Goal: Check status: Check status

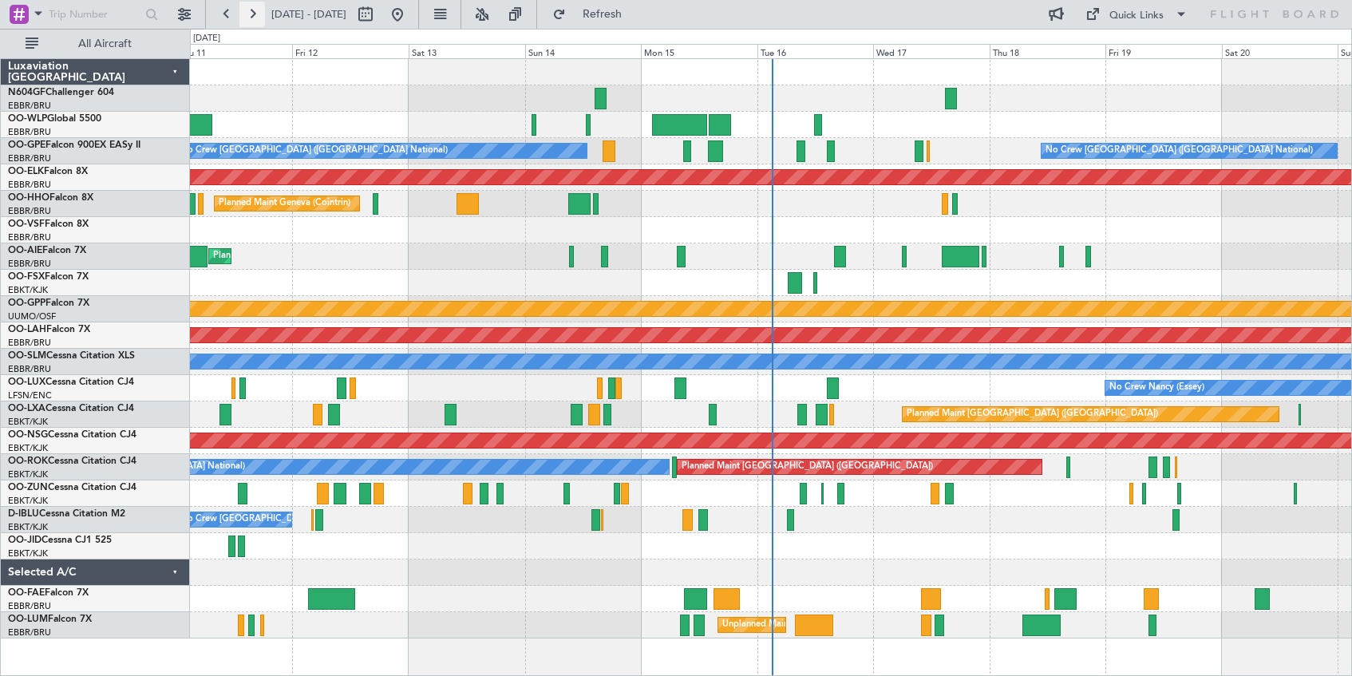
click at [251, 10] on button at bounding box center [252, 15] width 26 height 26
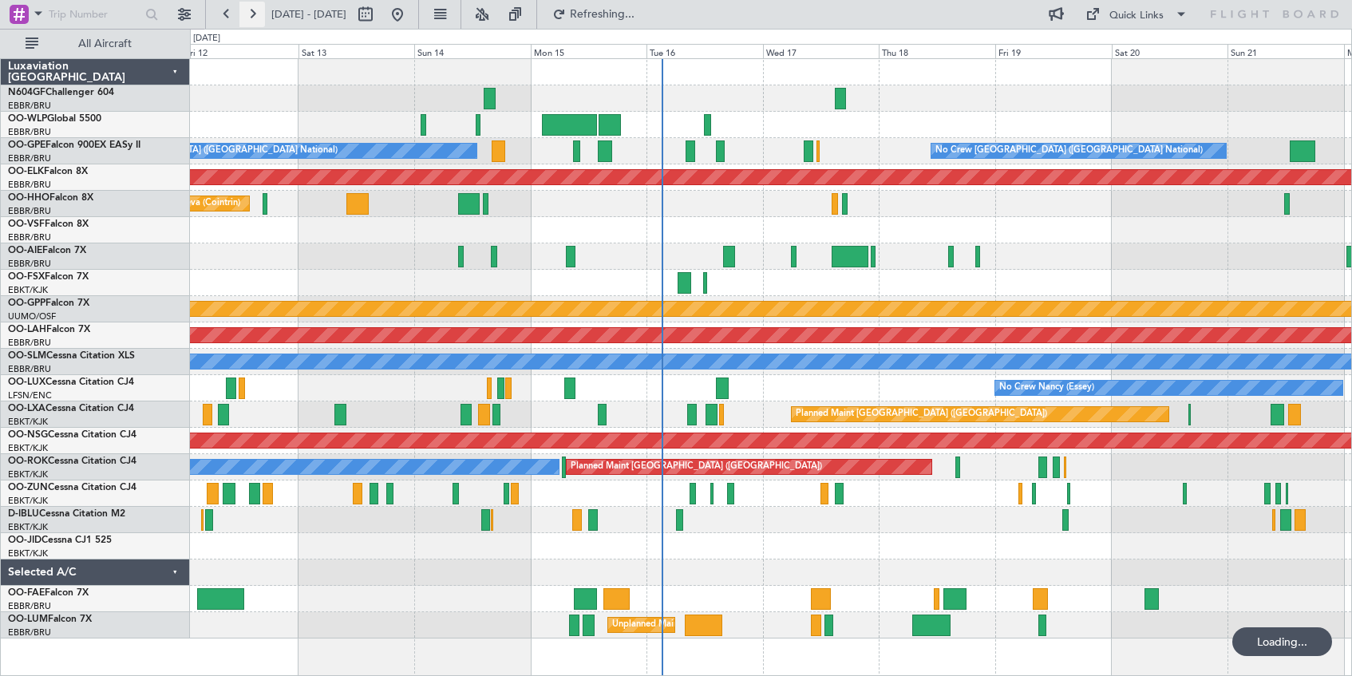
click at [251, 10] on button at bounding box center [252, 15] width 26 height 26
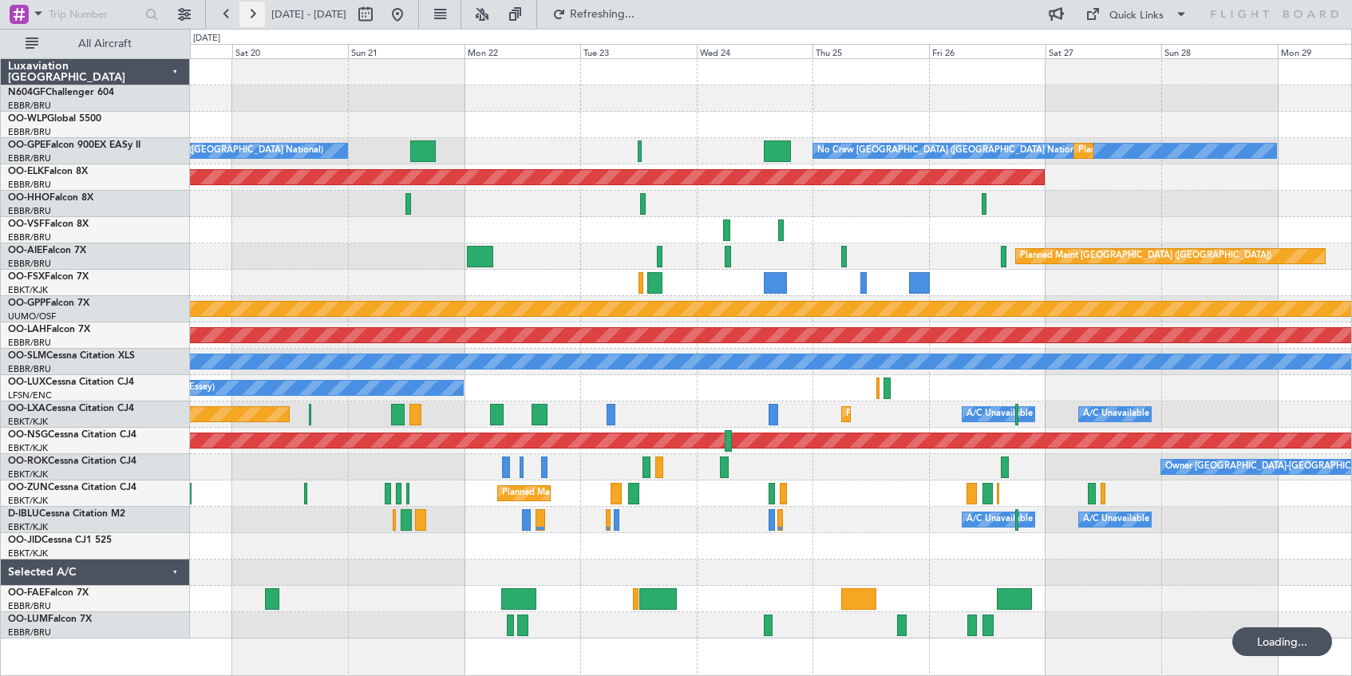
click at [251, 10] on button at bounding box center [252, 15] width 26 height 26
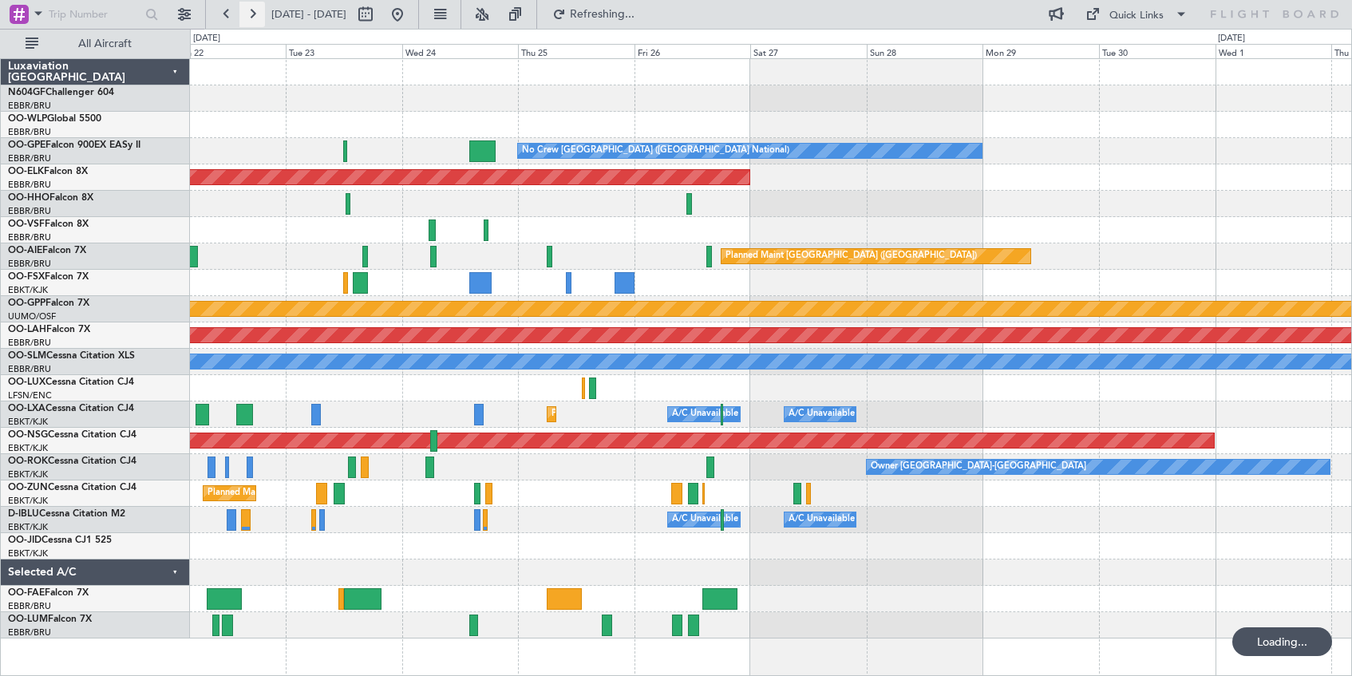
click at [251, 10] on button at bounding box center [252, 15] width 26 height 26
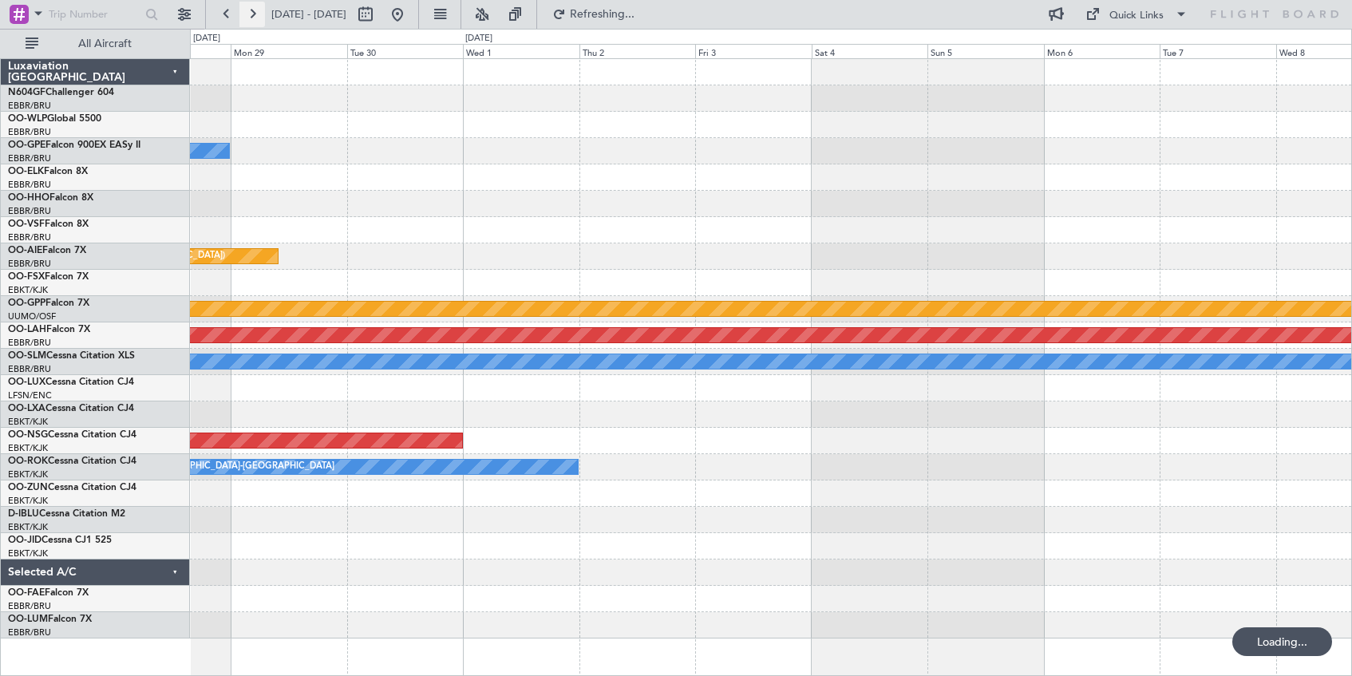
click at [251, 10] on button at bounding box center [252, 15] width 26 height 26
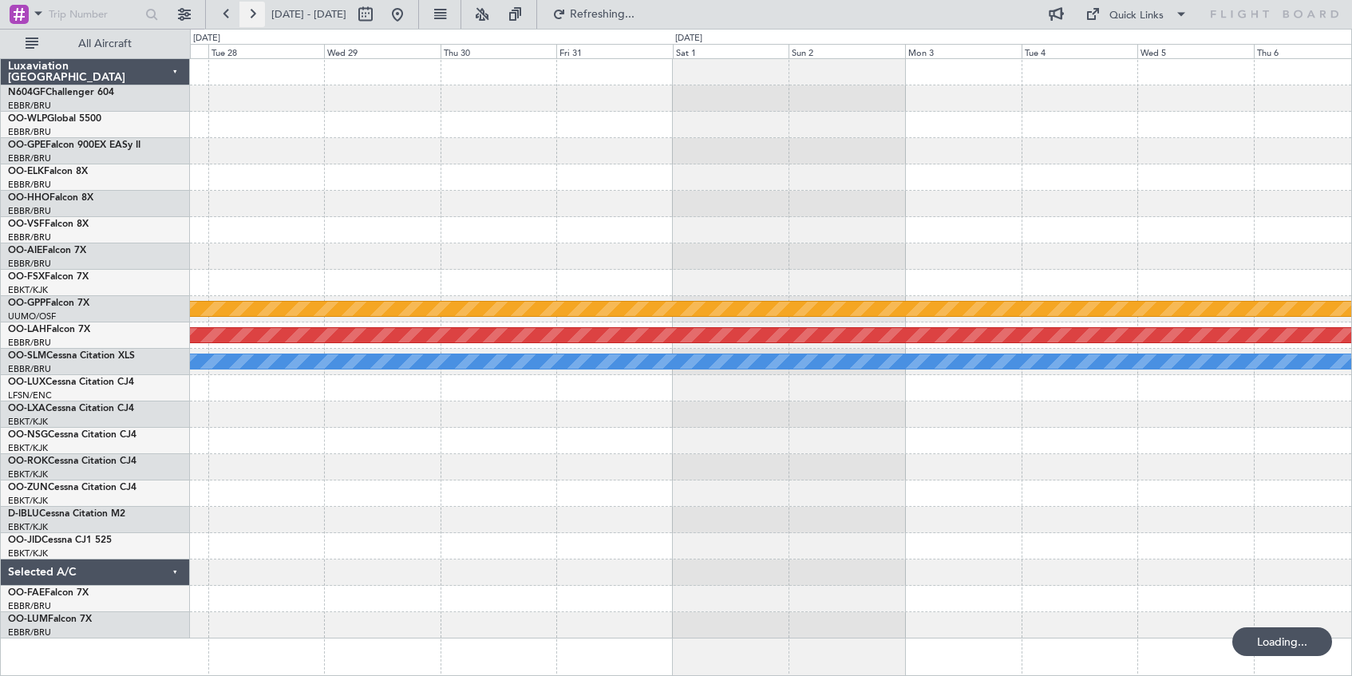
click at [251, 10] on button at bounding box center [252, 15] width 26 height 26
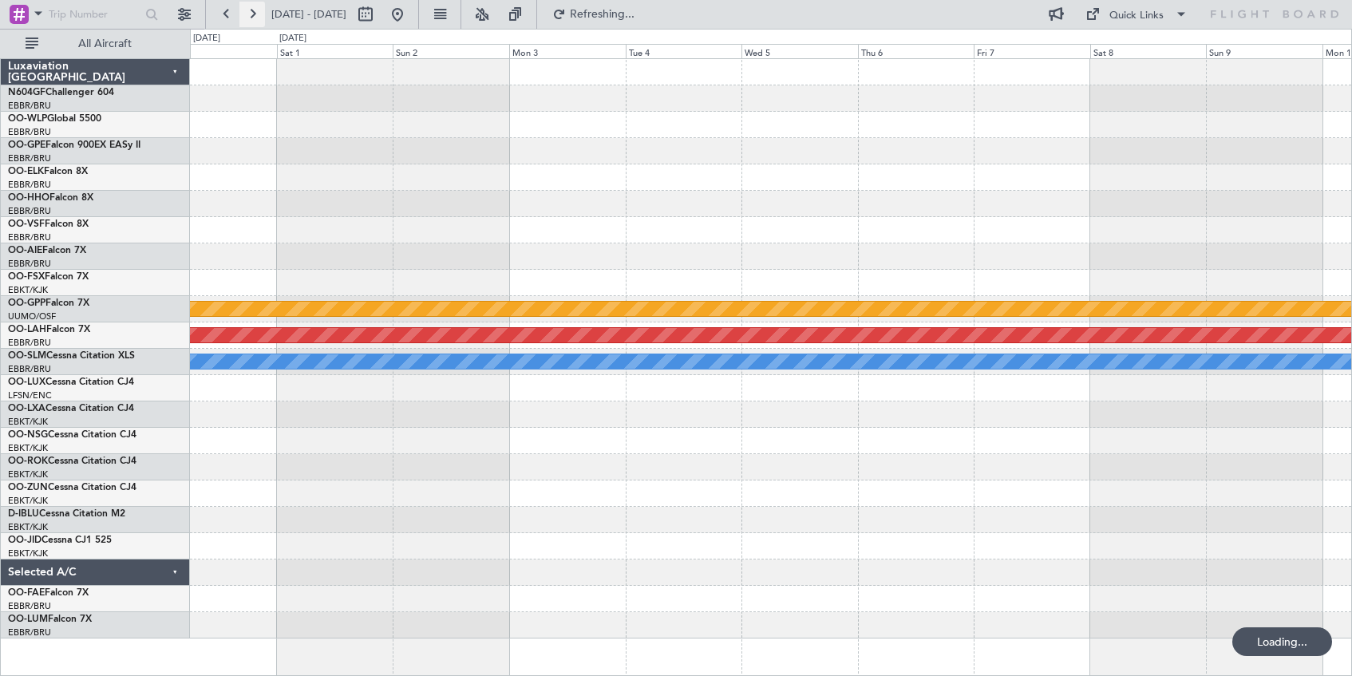
click at [251, 10] on button at bounding box center [252, 15] width 26 height 26
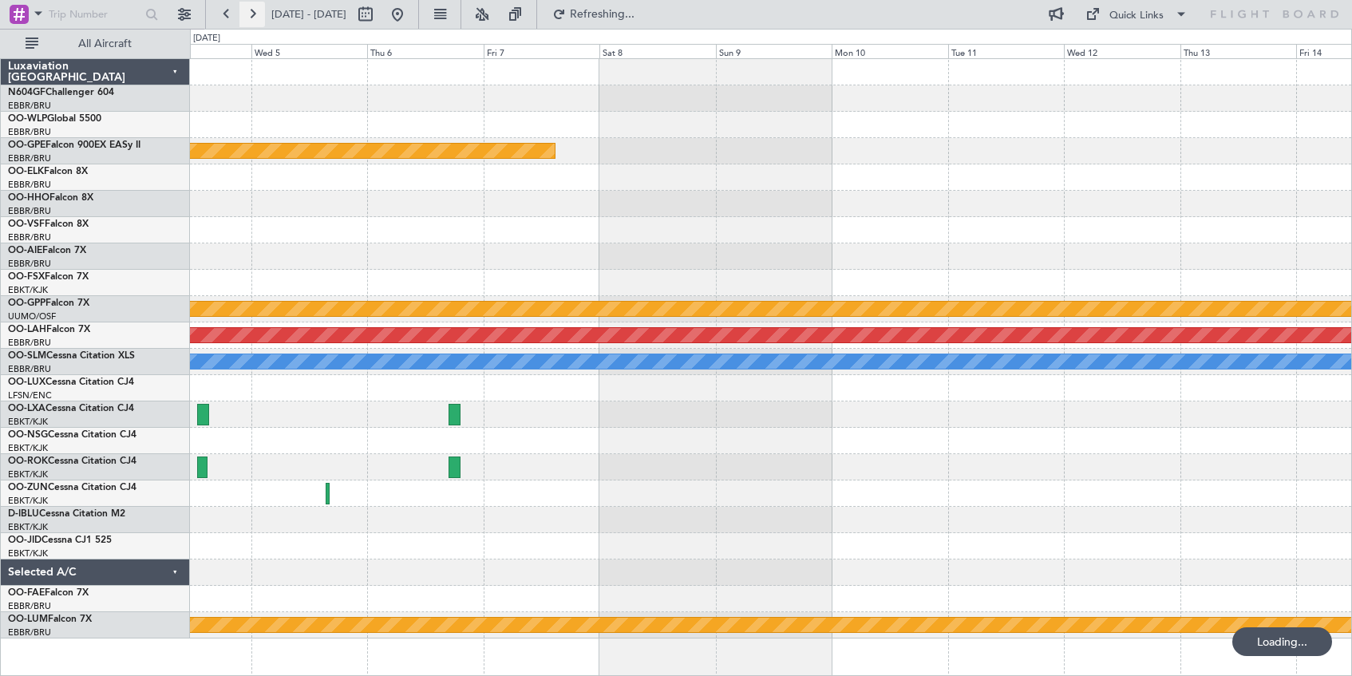
click at [251, 10] on button at bounding box center [252, 15] width 26 height 26
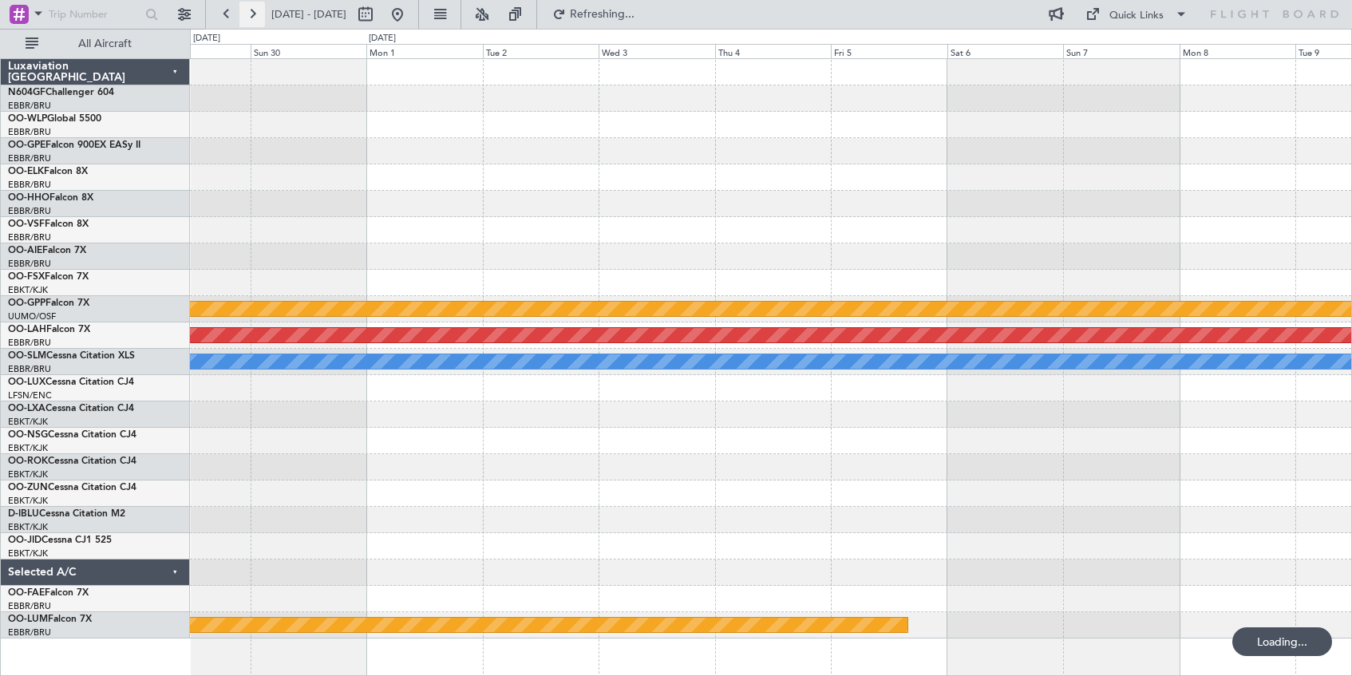
click at [251, 10] on button at bounding box center [252, 15] width 26 height 26
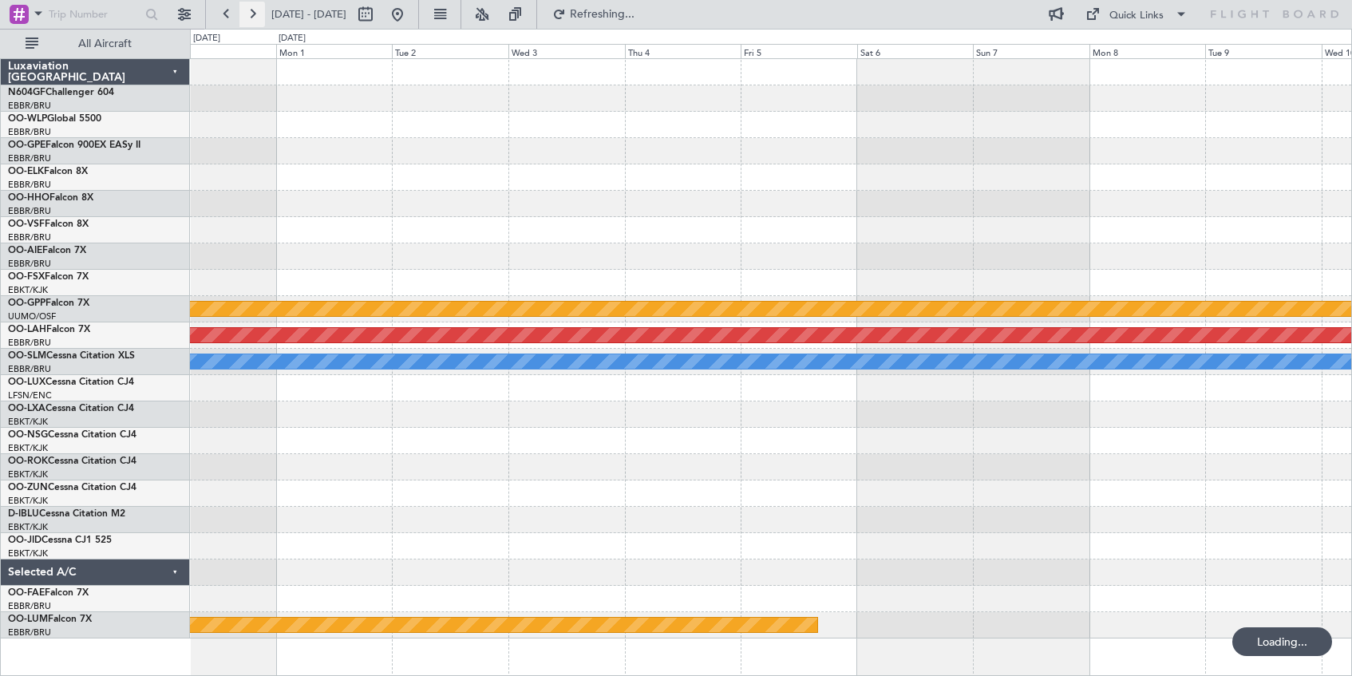
click at [251, 10] on button at bounding box center [252, 15] width 26 height 26
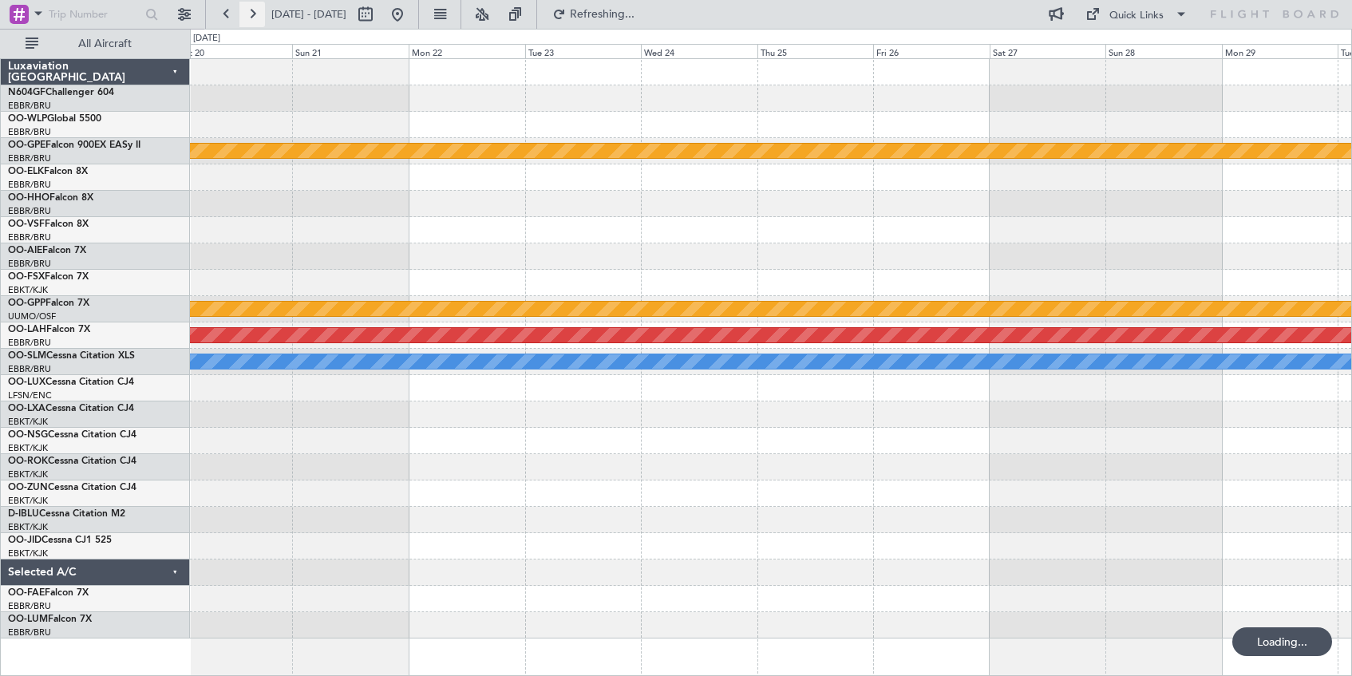
click at [251, 10] on button at bounding box center [252, 15] width 26 height 26
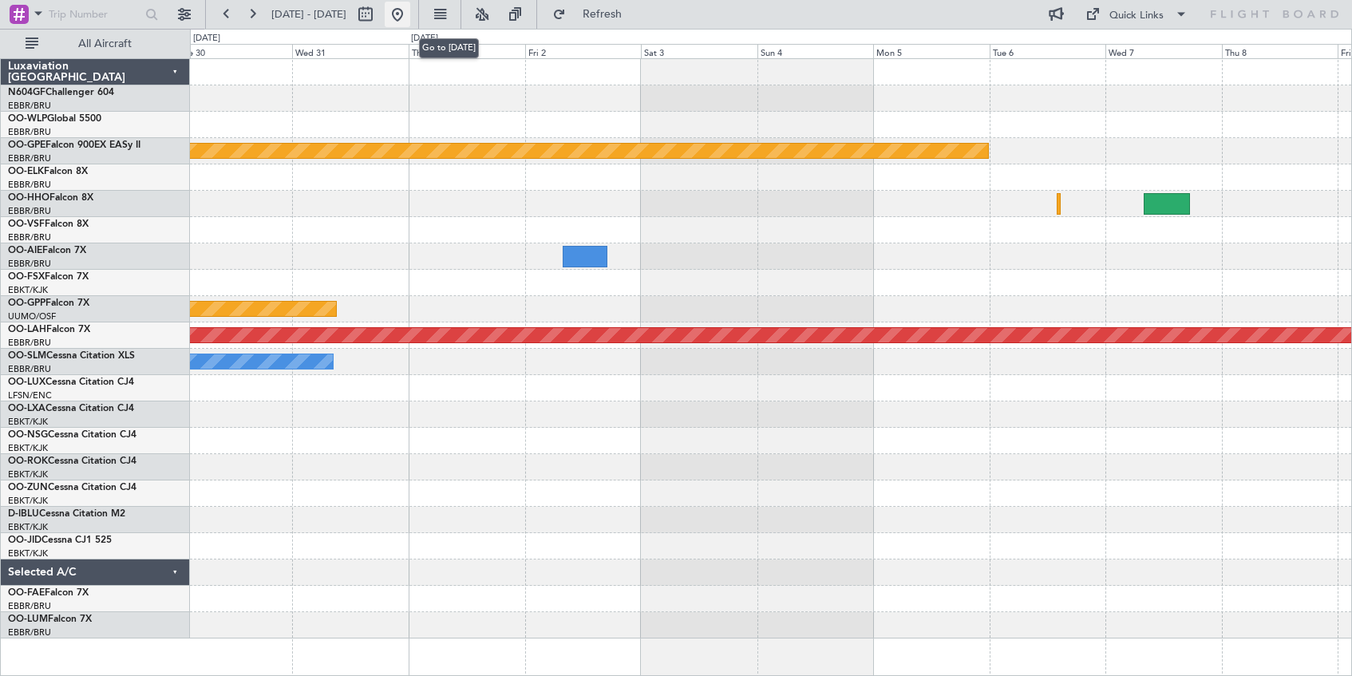
click at [410, 16] on button at bounding box center [398, 15] width 26 height 26
